Goal: Register for event/course

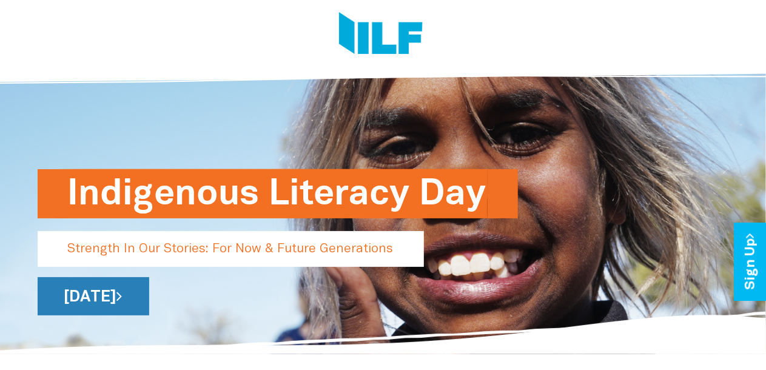
click at [149, 295] on link "[DATE]" at bounding box center [94, 296] width 112 height 38
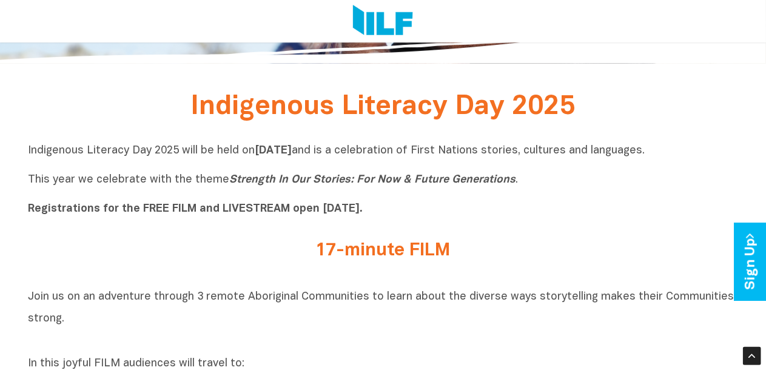
scroll to position [287, 0]
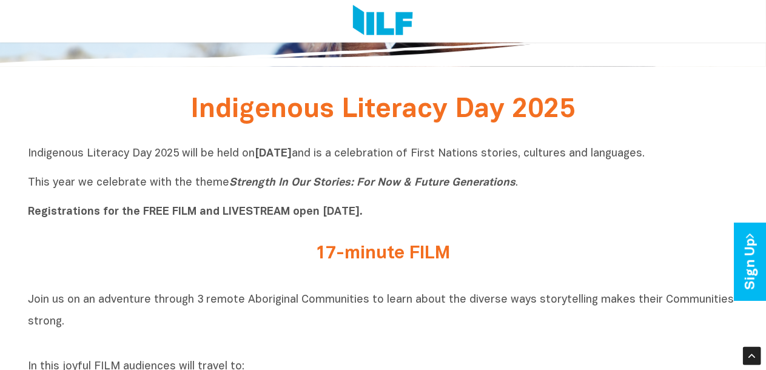
click at [406, 252] on h2 "17-minute FILM" at bounding box center [383, 254] width 455 height 20
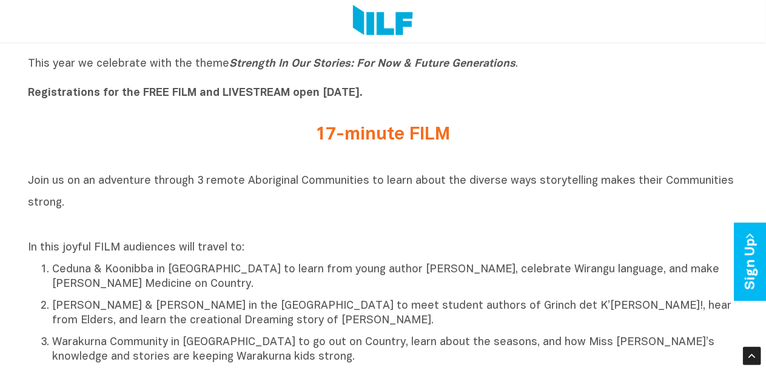
scroll to position [0, 0]
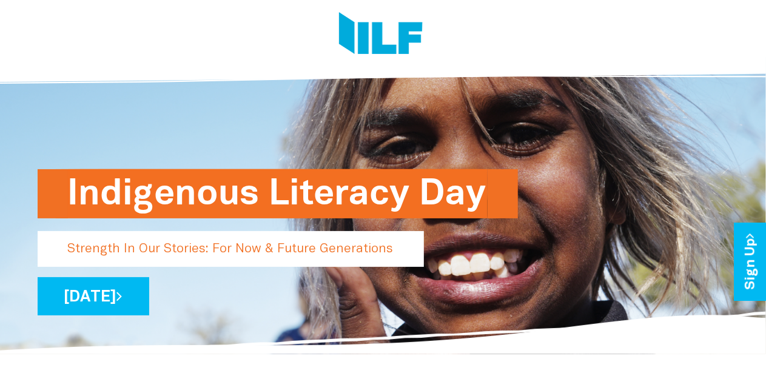
click at [313, 205] on h1 "Indigenous Literacy Day" at bounding box center [278, 193] width 420 height 49
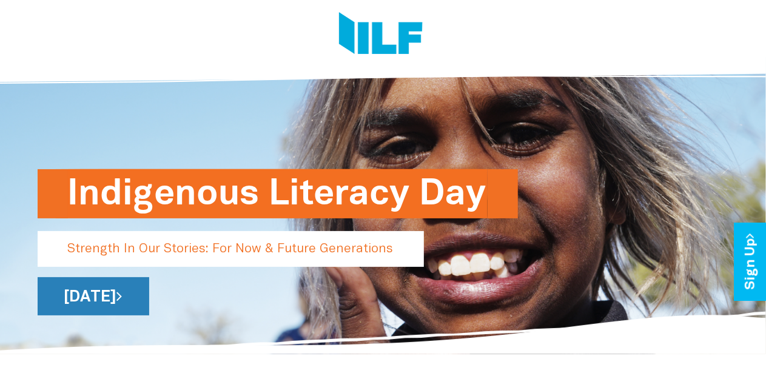
click at [149, 295] on link "[DATE]" at bounding box center [94, 296] width 112 height 38
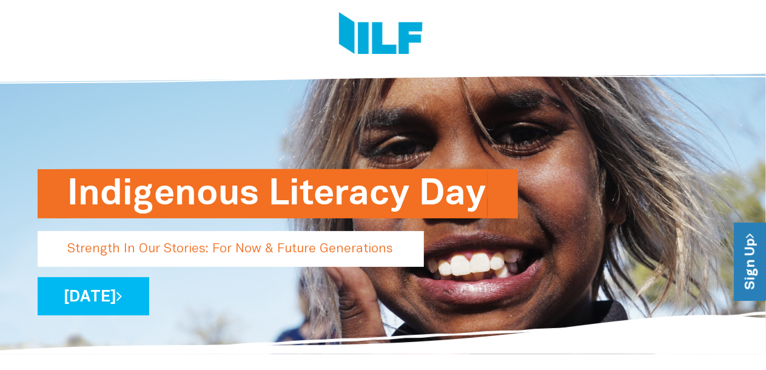
click at [746, 263] on link "Sign Up" at bounding box center [751, 261] width 35 height 78
